Goal: Task Accomplishment & Management: Manage account settings

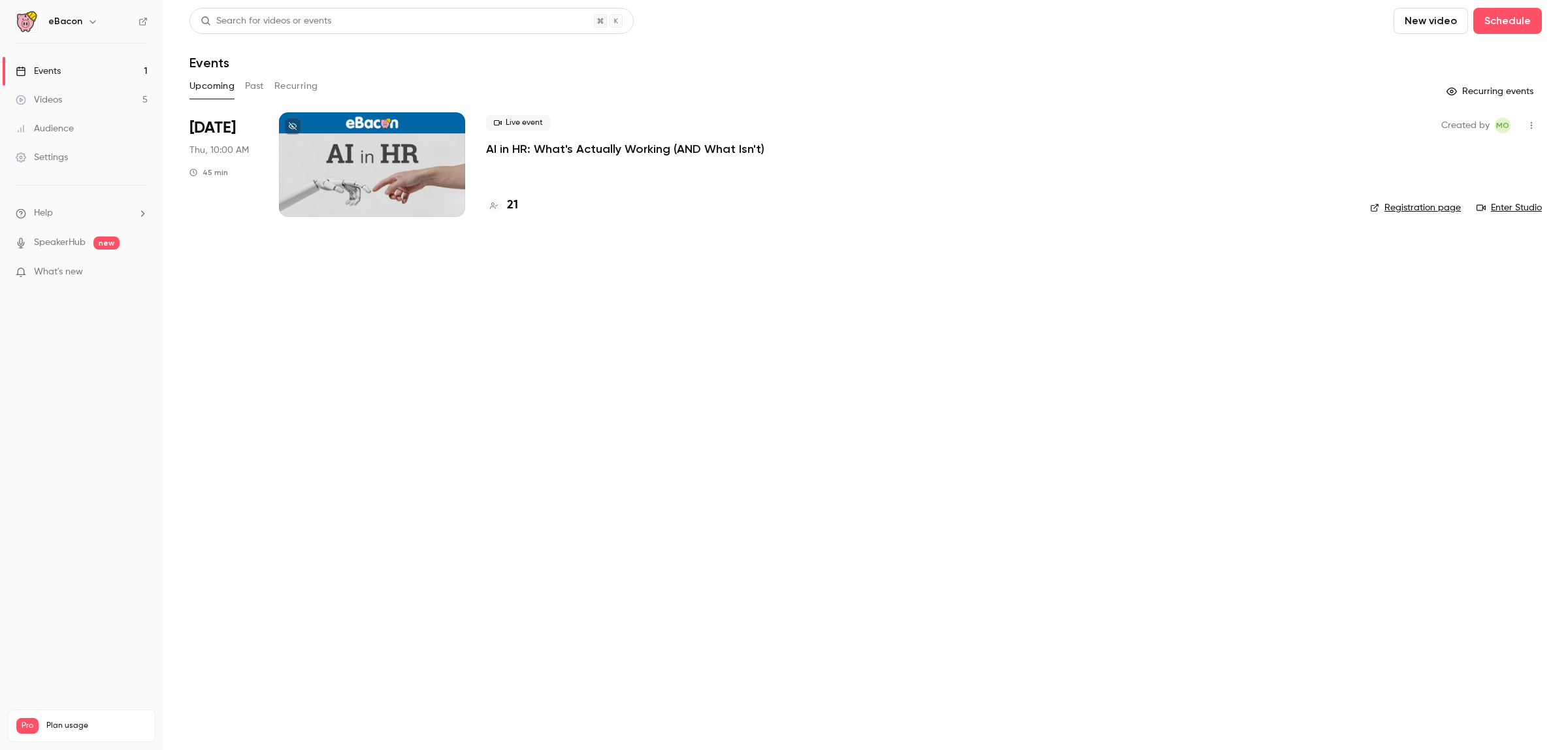
click at [62, 149] on link "Settings" at bounding box center [81, 157] width 164 height 29
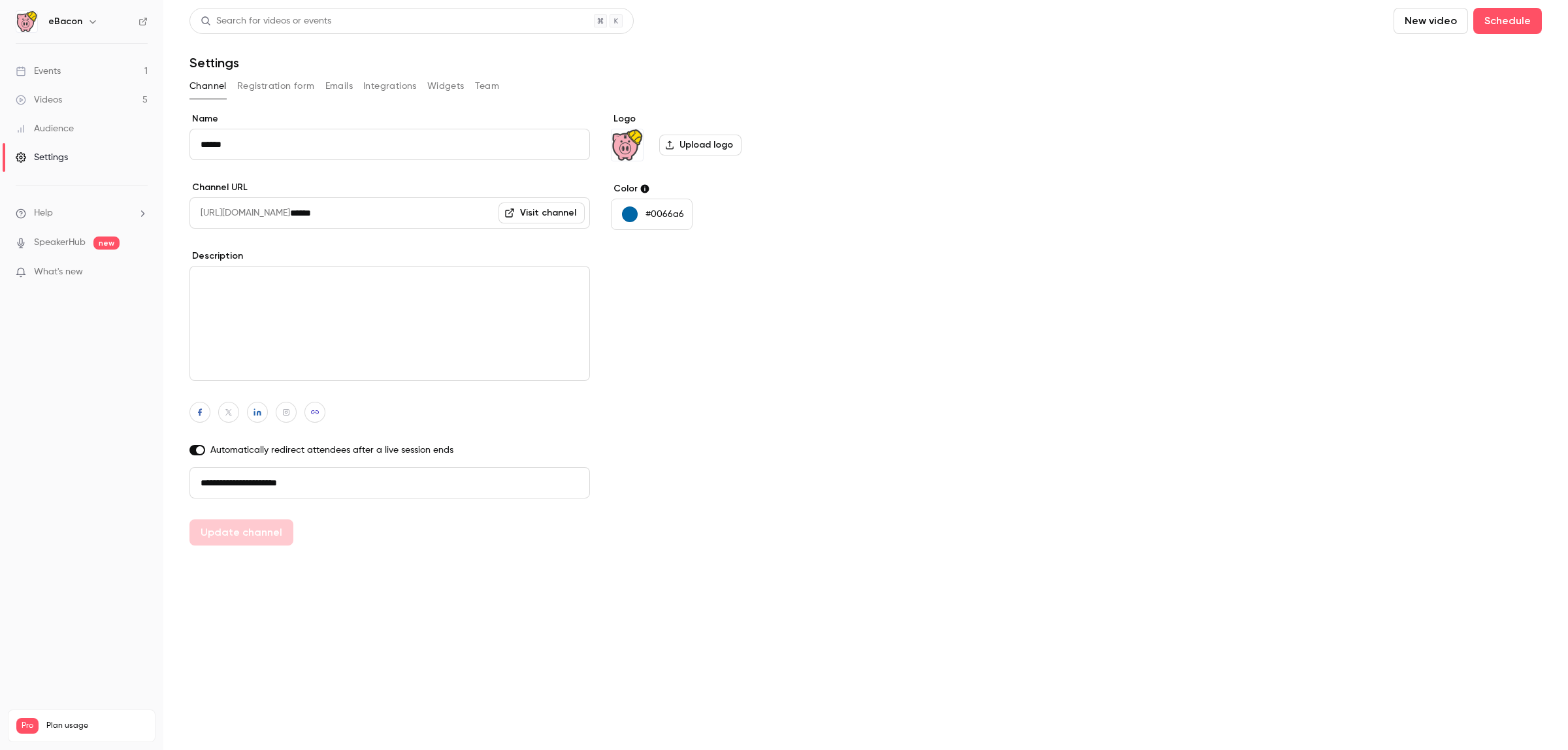
click at [265, 89] on button "Registration form" at bounding box center [276, 86] width 78 height 21
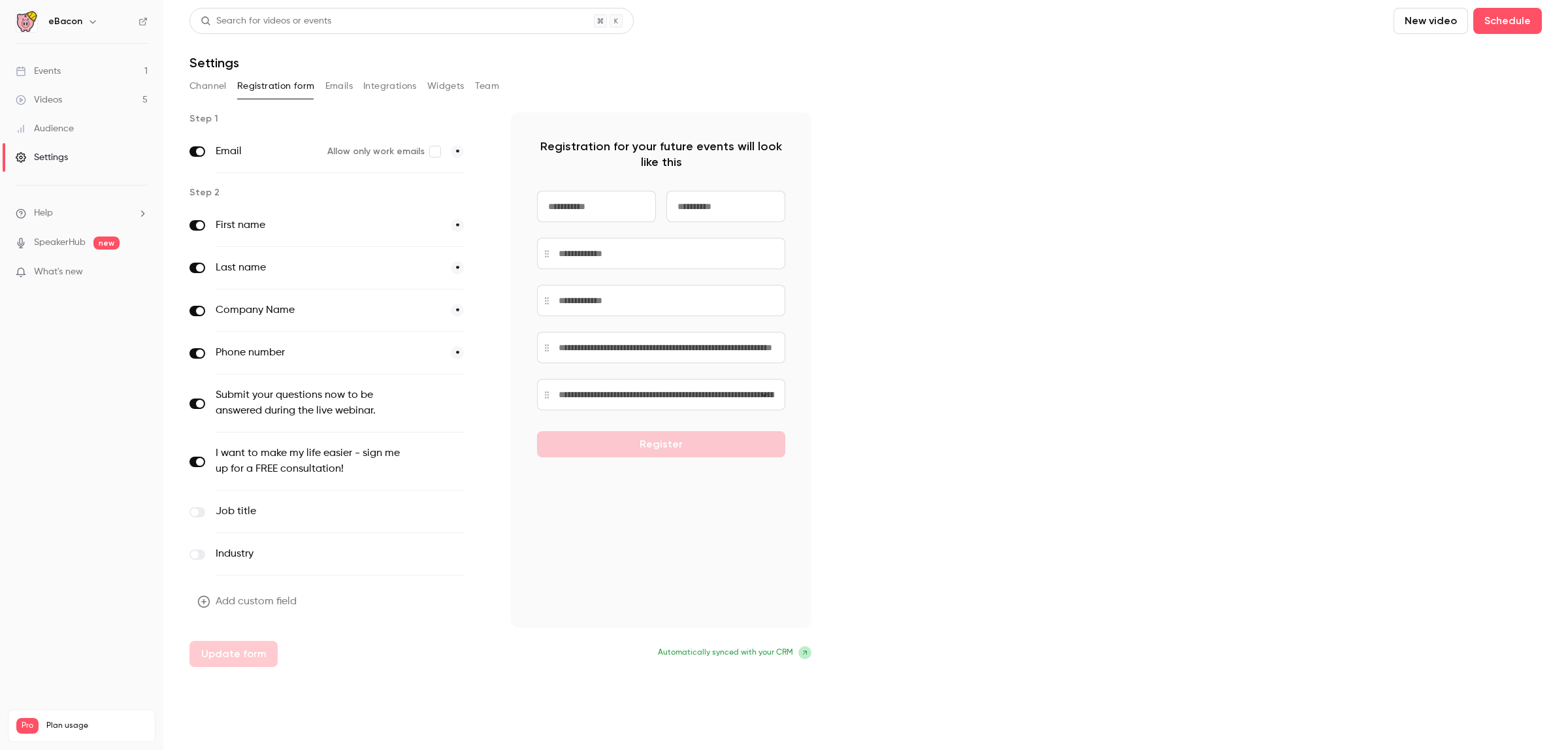
click at [343, 92] on button "Emails" at bounding box center [339, 86] width 28 height 21
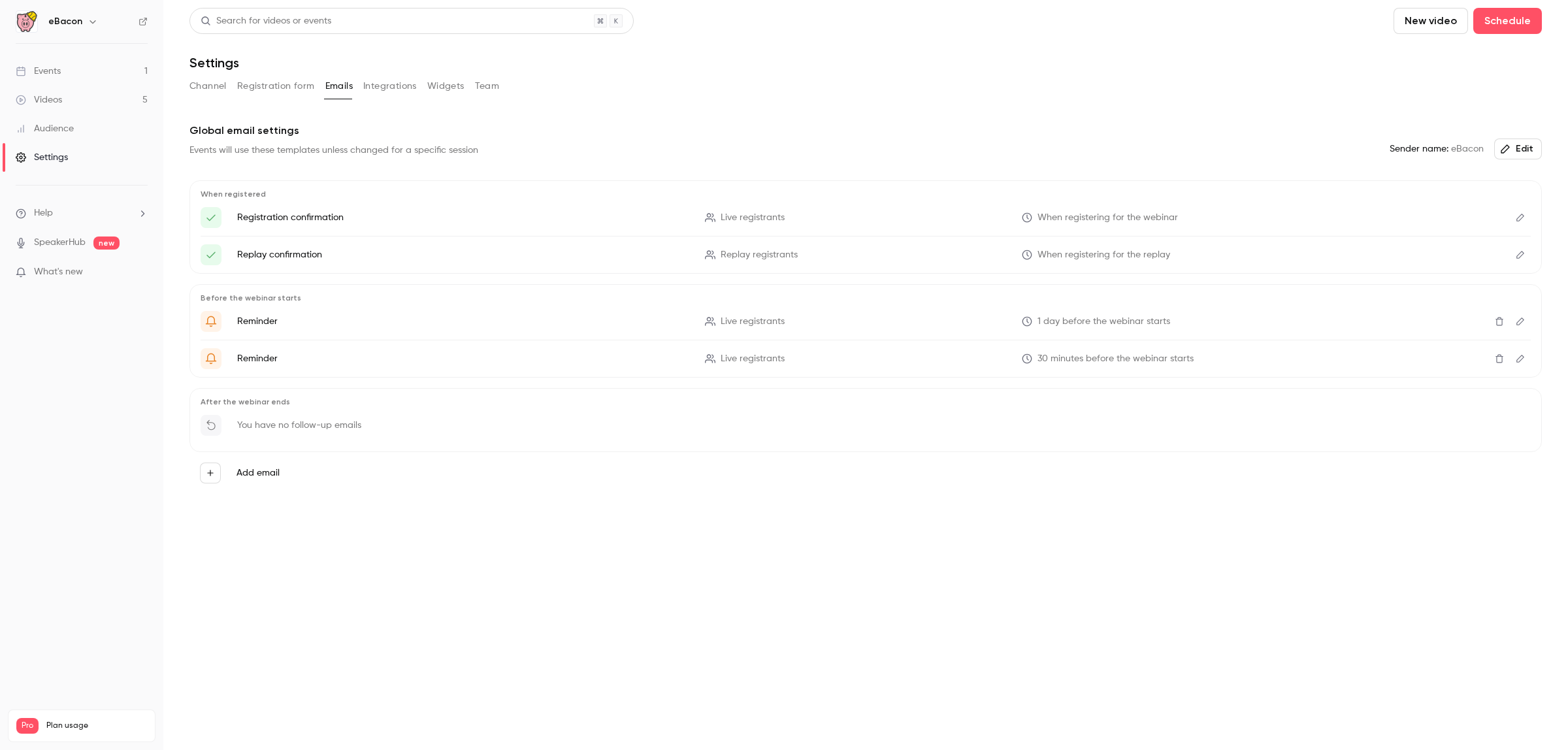
click at [397, 92] on button "Integrations" at bounding box center [390, 86] width 54 height 21
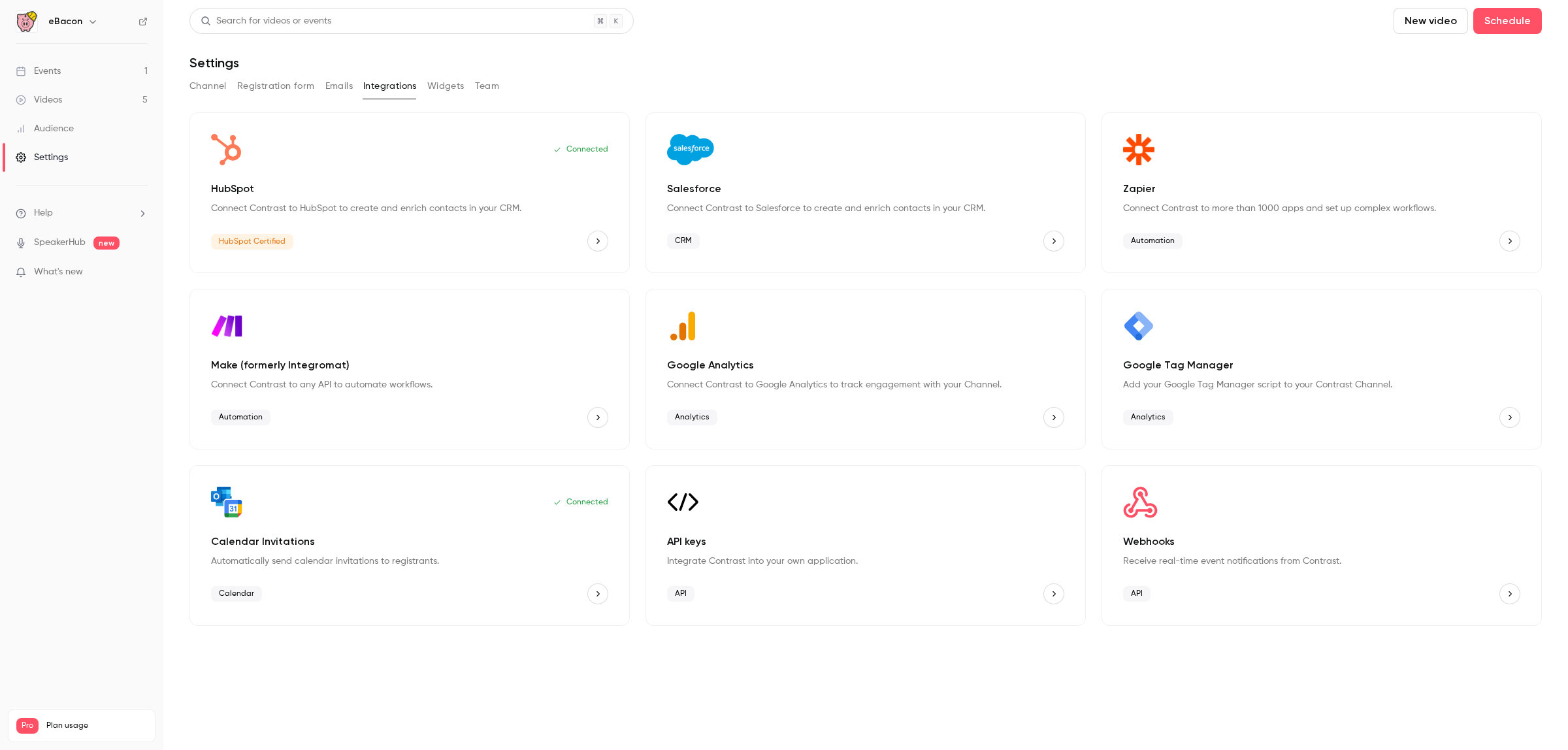
click at [428, 87] on button "Widgets" at bounding box center [445, 86] width 38 height 21
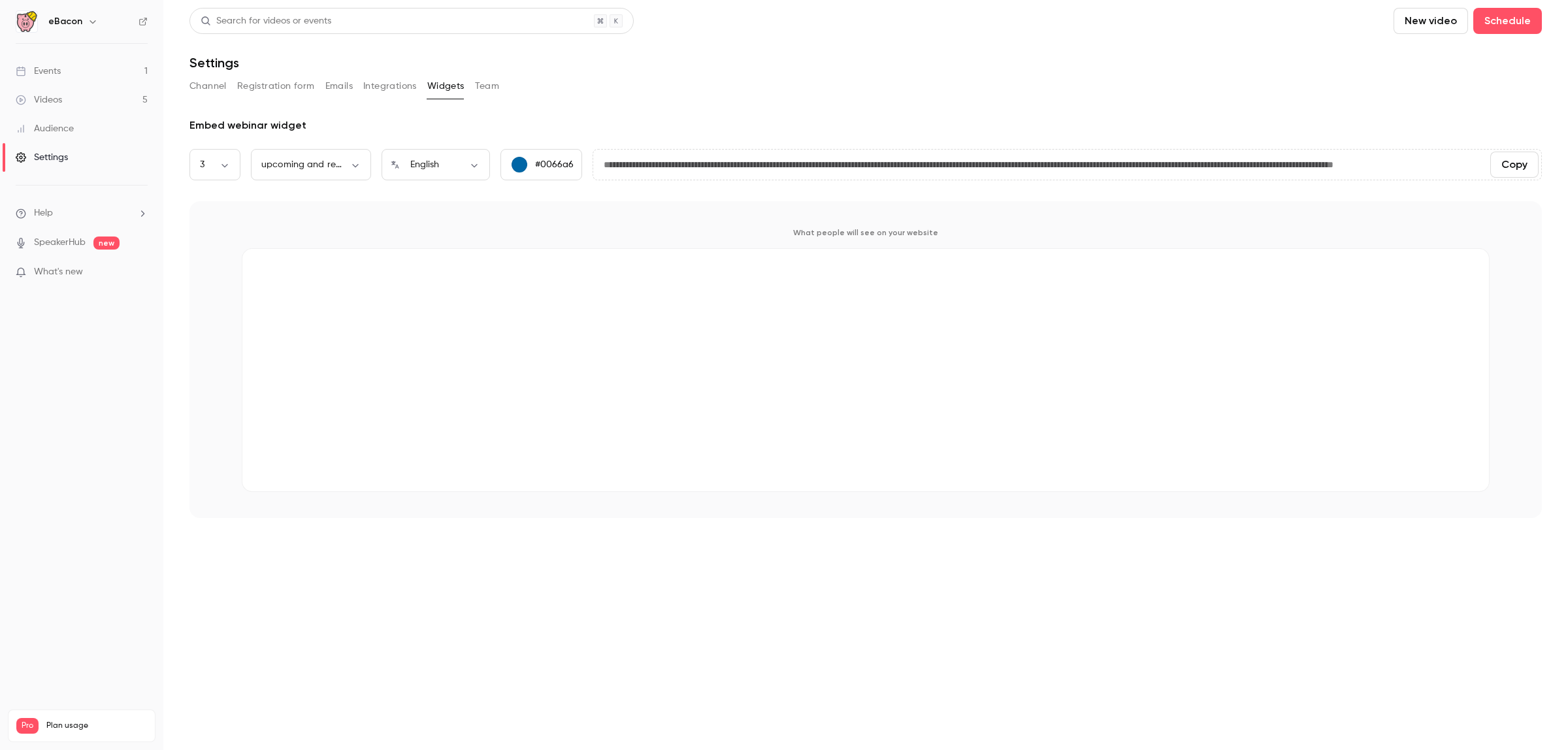
click at [488, 87] on button "Team" at bounding box center [487, 86] width 25 height 21
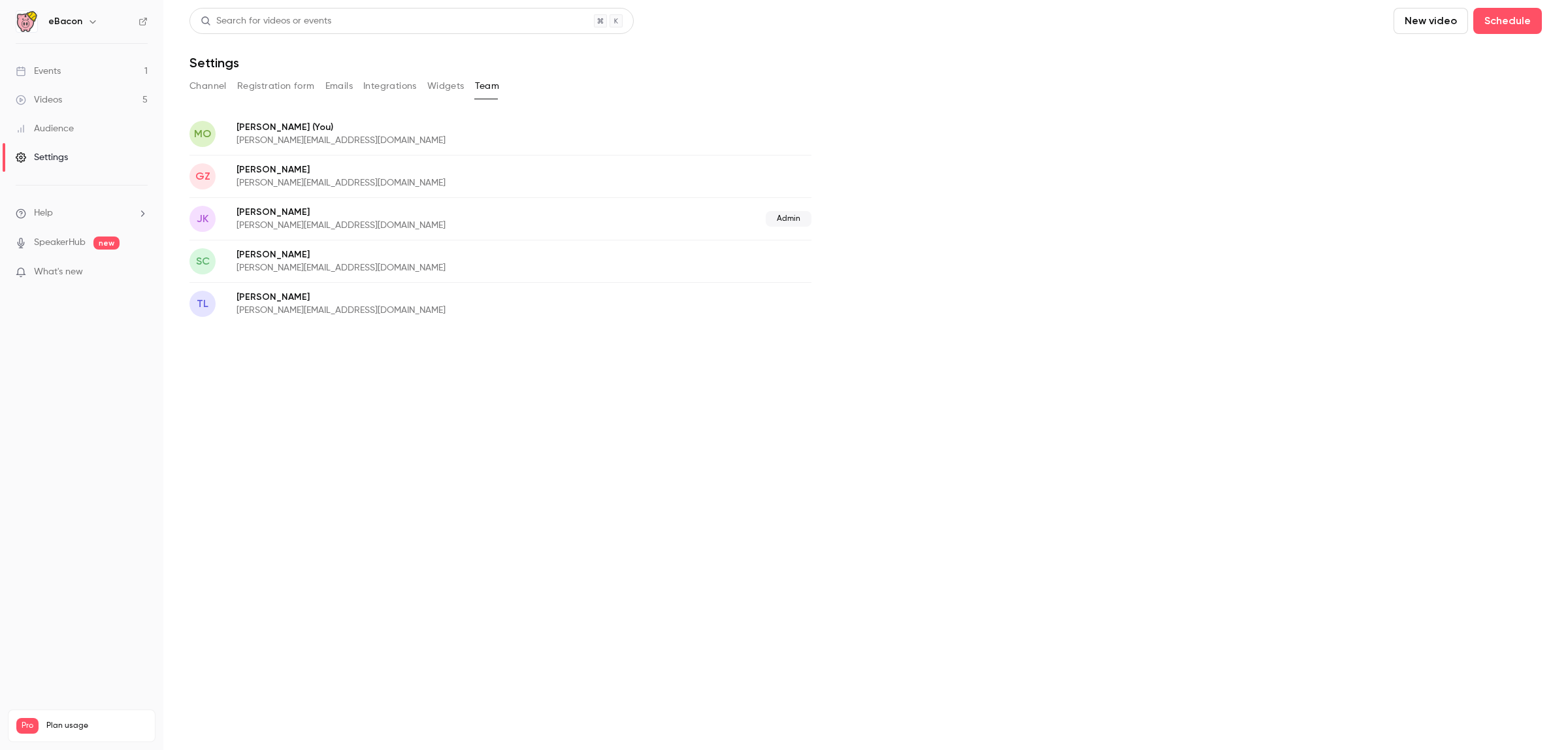
click at [196, 86] on button "Channel" at bounding box center [208, 86] width 38 height 21
